Goal: Check status: Check status

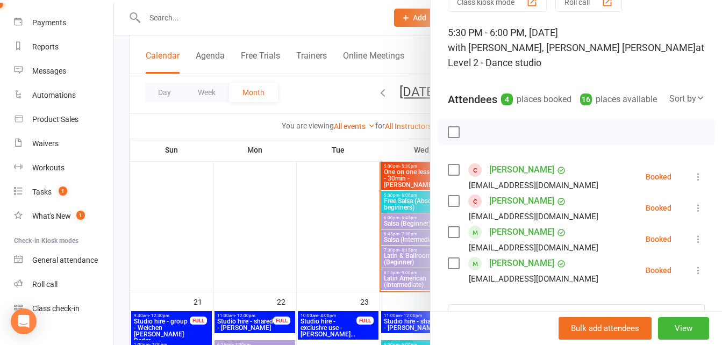
scroll to position [56, 0]
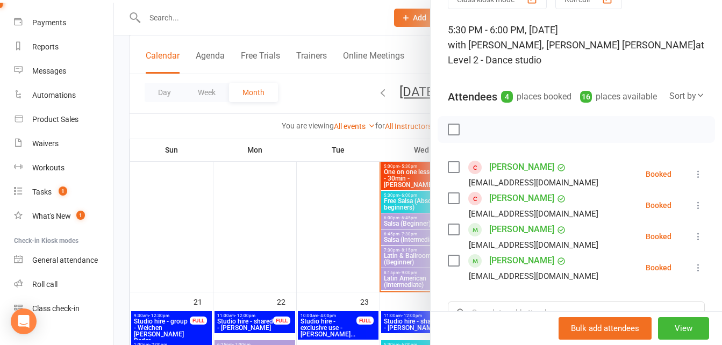
click at [449, 135] on label at bounding box center [453, 129] width 11 height 11
click at [473, 136] on icon "button" at bounding box center [478, 130] width 12 height 12
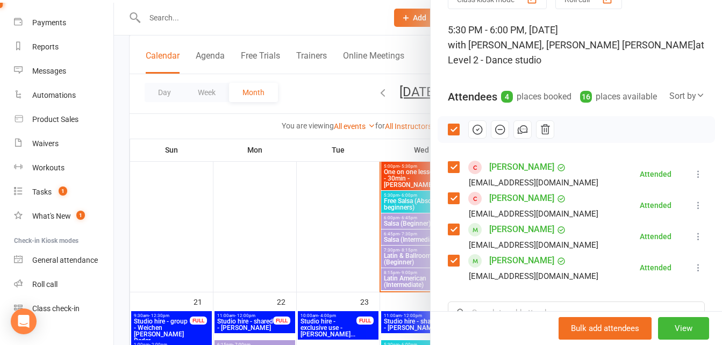
drag, startPoint x: 416, startPoint y: 50, endPoint x: 426, endPoint y: 59, distance: 13.3
click at [426, 0] on div "Free Salsa (Absolute beginners) Class kiosk mode Roll call 5:30 PM - 6:00 PM, […" at bounding box center [418, 0] width 608 height 0
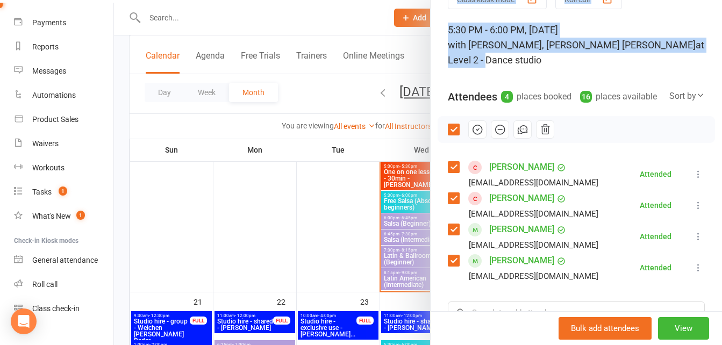
click at [328, 16] on div at bounding box center [418, 172] width 608 height 345
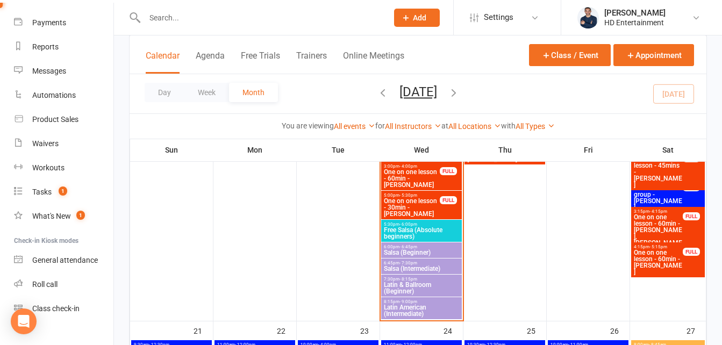
scroll to position [1101, 0]
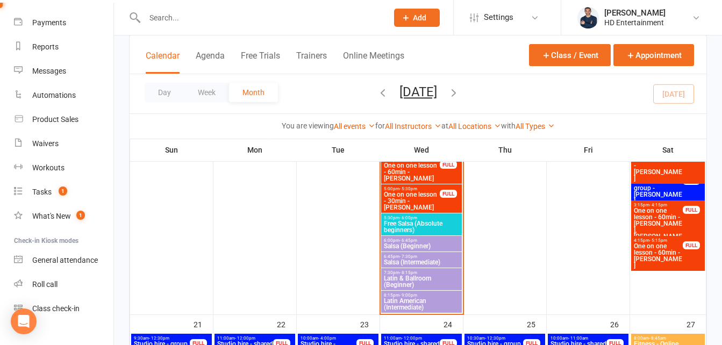
click at [425, 222] on span "Free Salsa (Absolute beginners)" at bounding box center [422, 227] width 76 height 13
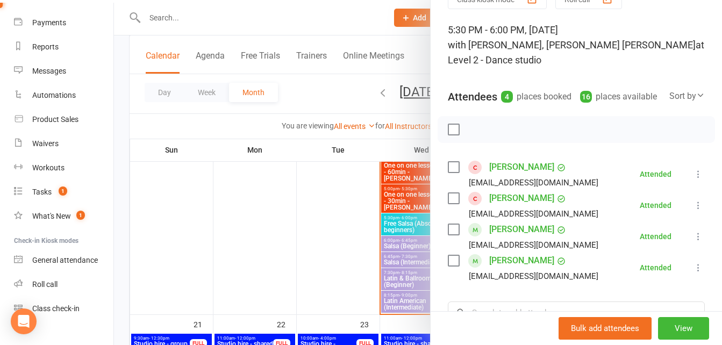
scroll to position [49, 0]
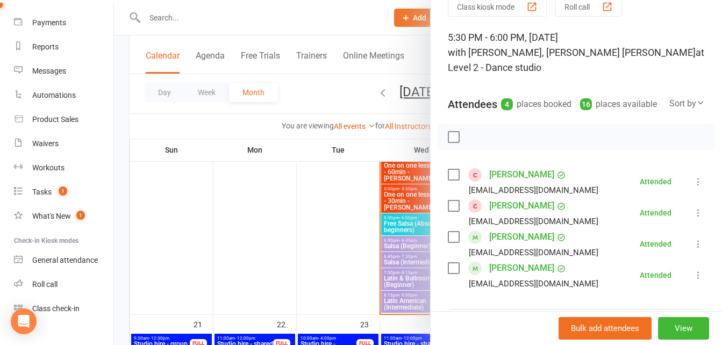
click at [357, 41] on div at bounding box center [418, 172] width 608 height 345
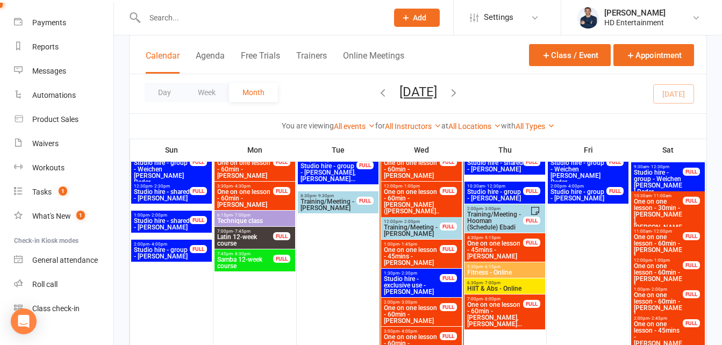
scroll to position [941, 0]
